Goal: Task Accomplishment & Management: Use online tool/utility

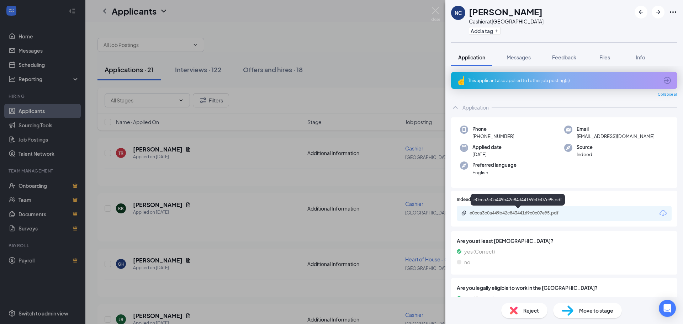
click at [504, 214] on div "e0cca3c0a449b42c84344169c0c07e95.pdf" at bounding box center [520, 213] width 100 height 6
click at [436, 9] on img at bounding box center [435, 14] width 9 height 14
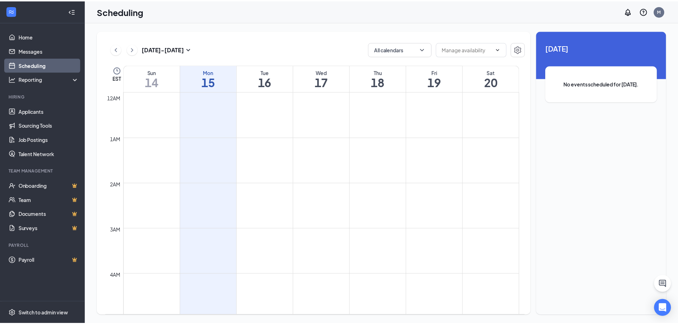
scroll to position [350, 0]
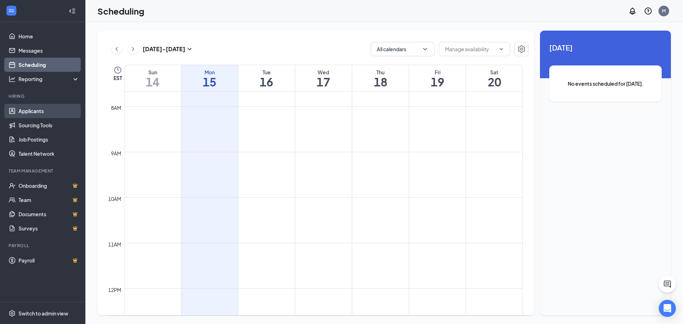
click at [47, 113] on link "Applicants" at bounding box center [49, 111] width 61 height 14
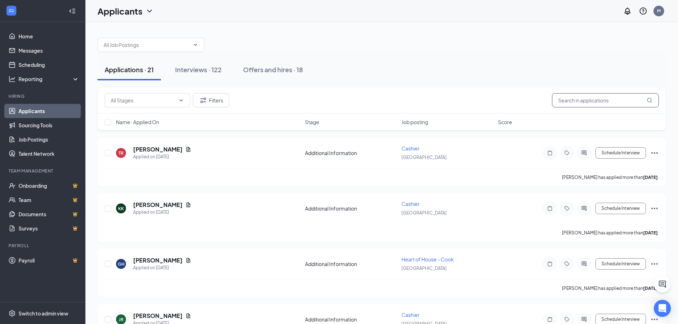
click at [595, 99] on input "text" at bounding box center [605, 100] width 107 height 14
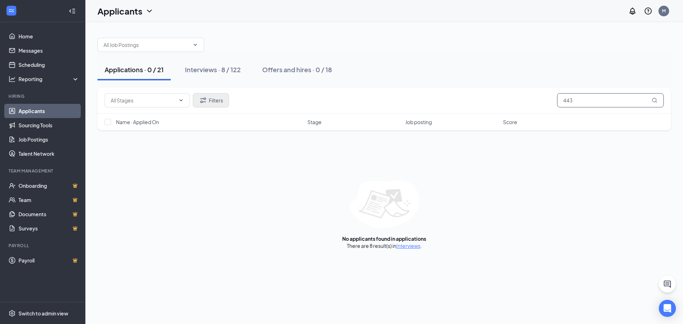
type input "443"
click at [217, 98] on button "Filters" at bounding box center [211, 100] width 36 height 14
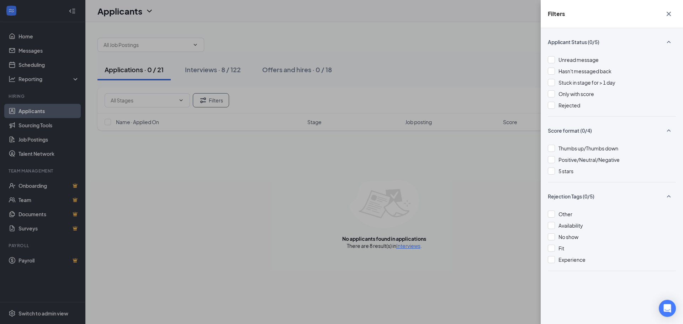
click at [262, 219] on div "Filters Applicant Status (0/5) Unread message Hasn't messaged back Stuck in sta…" at bounding box center [341, 162] width 683 height 324
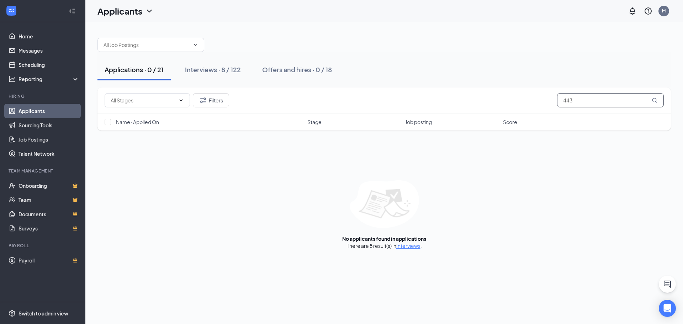
drag, startPoint x: 583, startPoint y: 100, endPoint x: 508, endPoint y: 103, distance: 75.5
click at [508, 103] on div "Filters 443" at bounding box center [384, 100] width 559 height 14
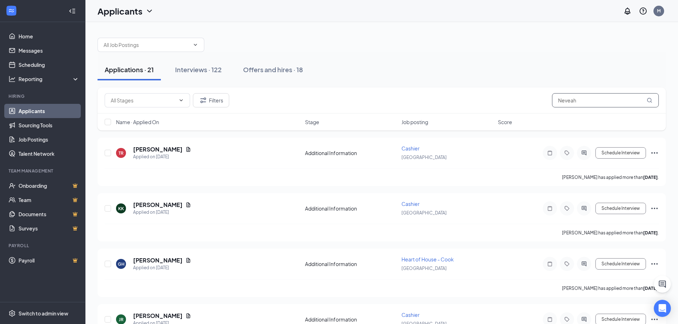
type input "Neveah"
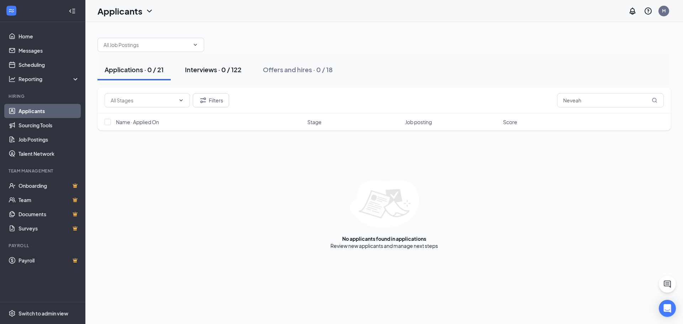
click at [206, 69] on div "Interviews · 0 / 122" at bounding box center [213, 69] width 57 height 9
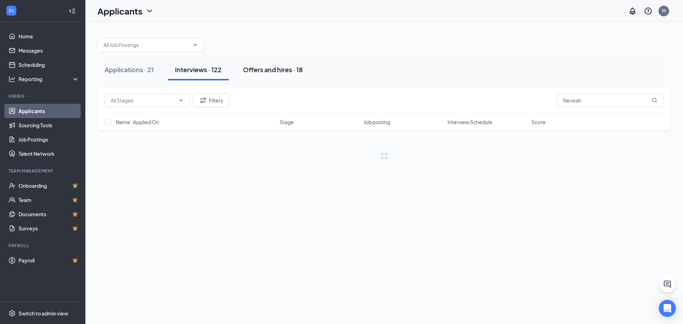
click at [278, 74] on button "Offers and hires · 18" at bounding box center [273, 69] width 74 height 21
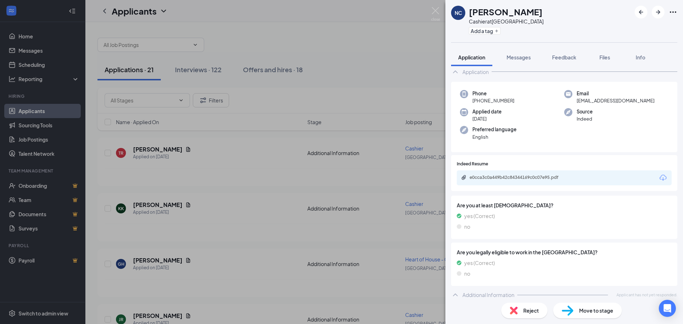
scroll to position [41, 0]
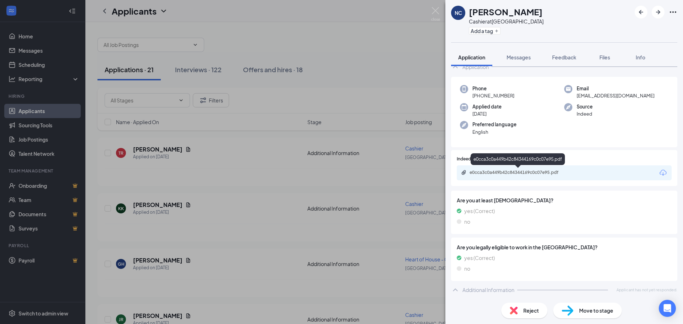
click at [504, 176] on div "e0cca3c0a449b42c84344169c0c07e95.pdf" at bounding box center [518, 173] width 115 height 7
